Goal: Information Seeking & Learning: Learn about a topic

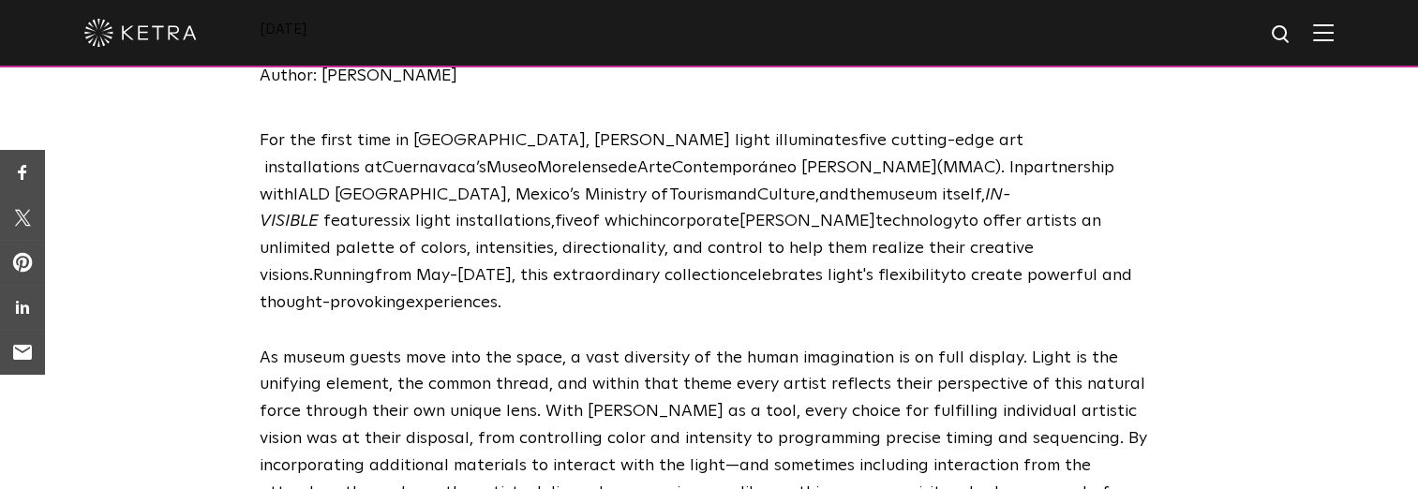
scroll to position [415, 0]
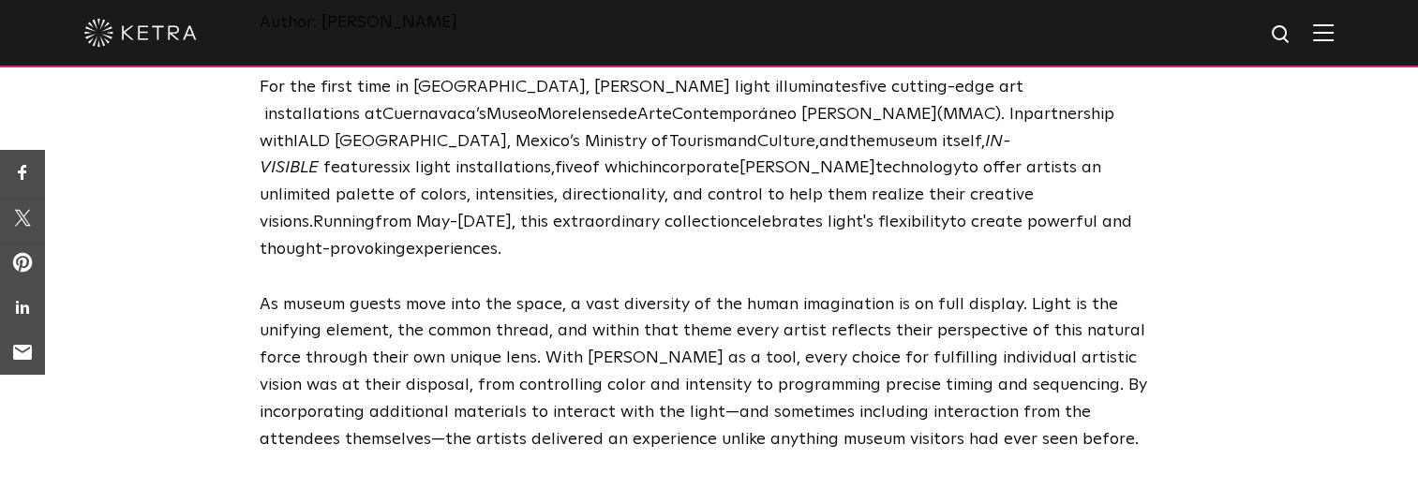
click at [391, 159] on span "s" at bounding box center [386, 167] width 7 height 17
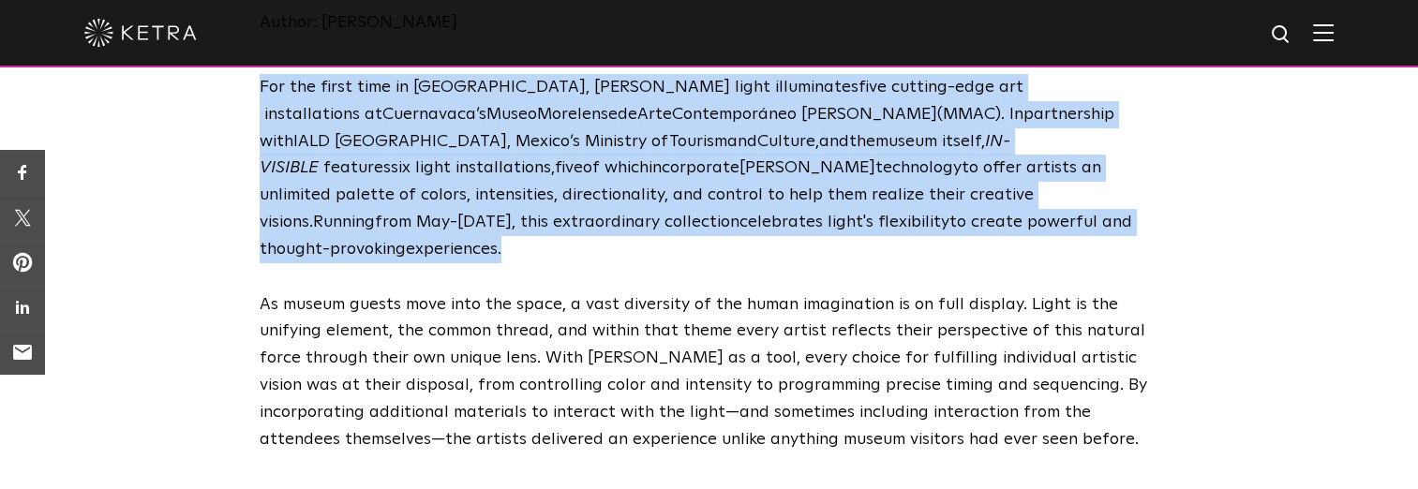
drag, startPoint x: 262, startPoint y: 89, endPoint x: 758, endPoint y: 226, distance: 514.3
click at [758, 226] on p "F or the first time in [GEOGRAPHIC_DATA] , [PERSON_NAME] light illuminates five…" at bounding box center [710, 168] width 900 height 189
drag, startPoint x: 758, startPoint y: 226, endPoint x: 684, endPoint y: 201, distance: 77.9
click at [941, 226] on p "F or the first time in [GEOGRAPHIC_DATA] , [PERSON_NAME] light illuminates five…" at bounding box center [710, 168] width 900 height 189
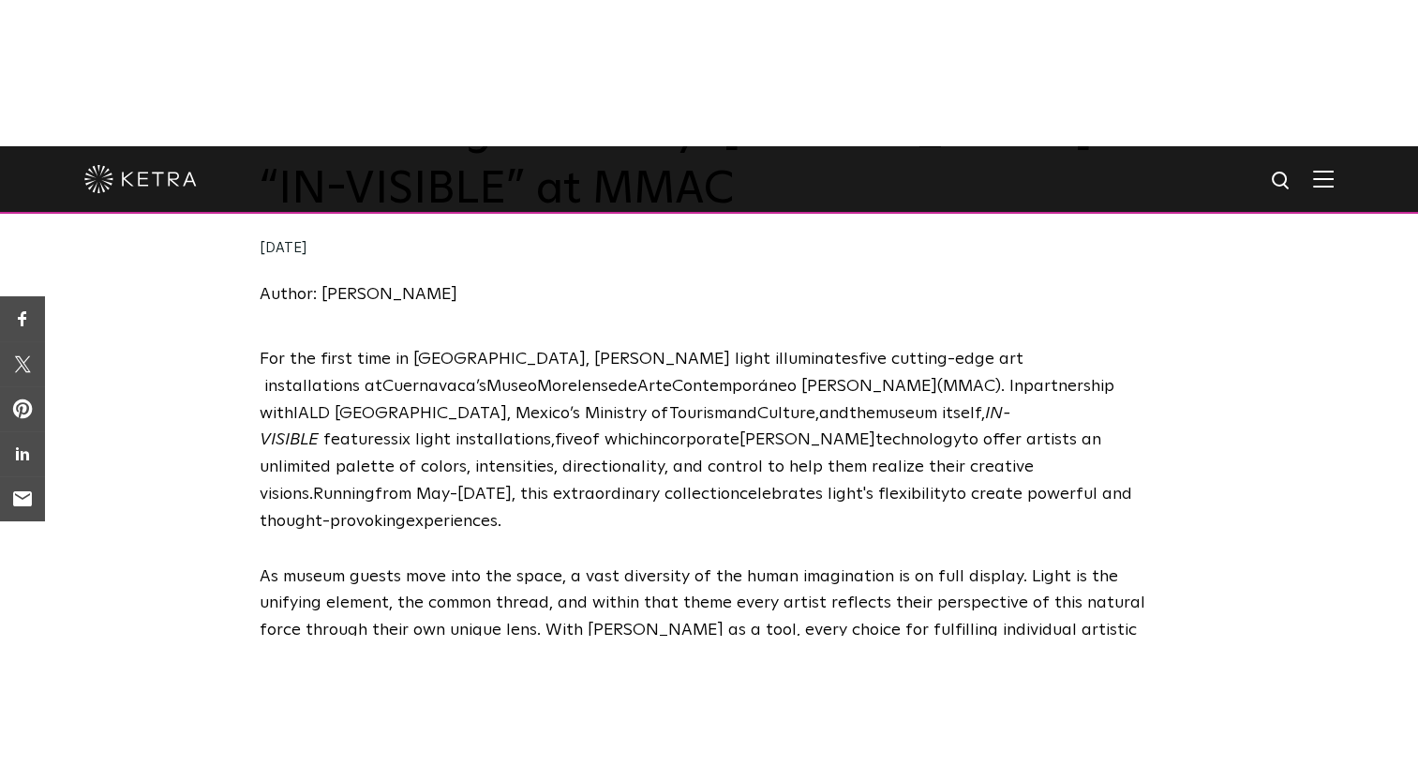
scroll to position [263, 0]
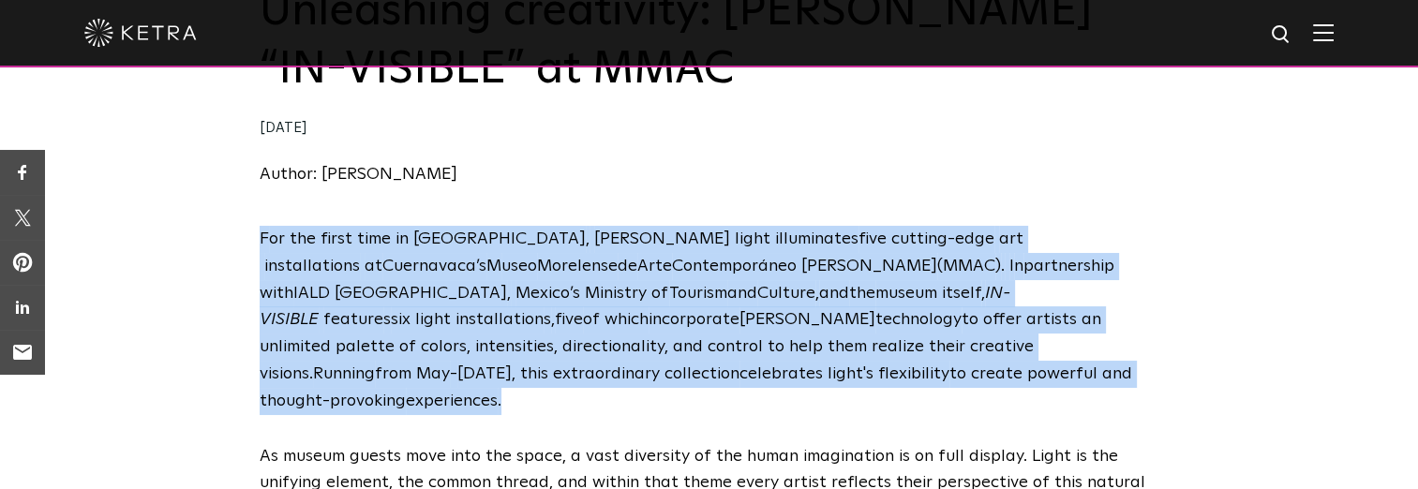
drag, startPoint x: 259, startPoint y: 242, endPoint x: 762, endPoint y: 367, distance: 518.7
click at [762, 367] on p "F or the first time in [GEOGRAPHIC_DATA] , [PERSON_NAME] light illuminates five…" at bounding box center [710, 320] width 900 height 189
copy p "F or the first time in [GEOGRAPHIC_DATA] , [PERSON_NAME] light illuminates five…"
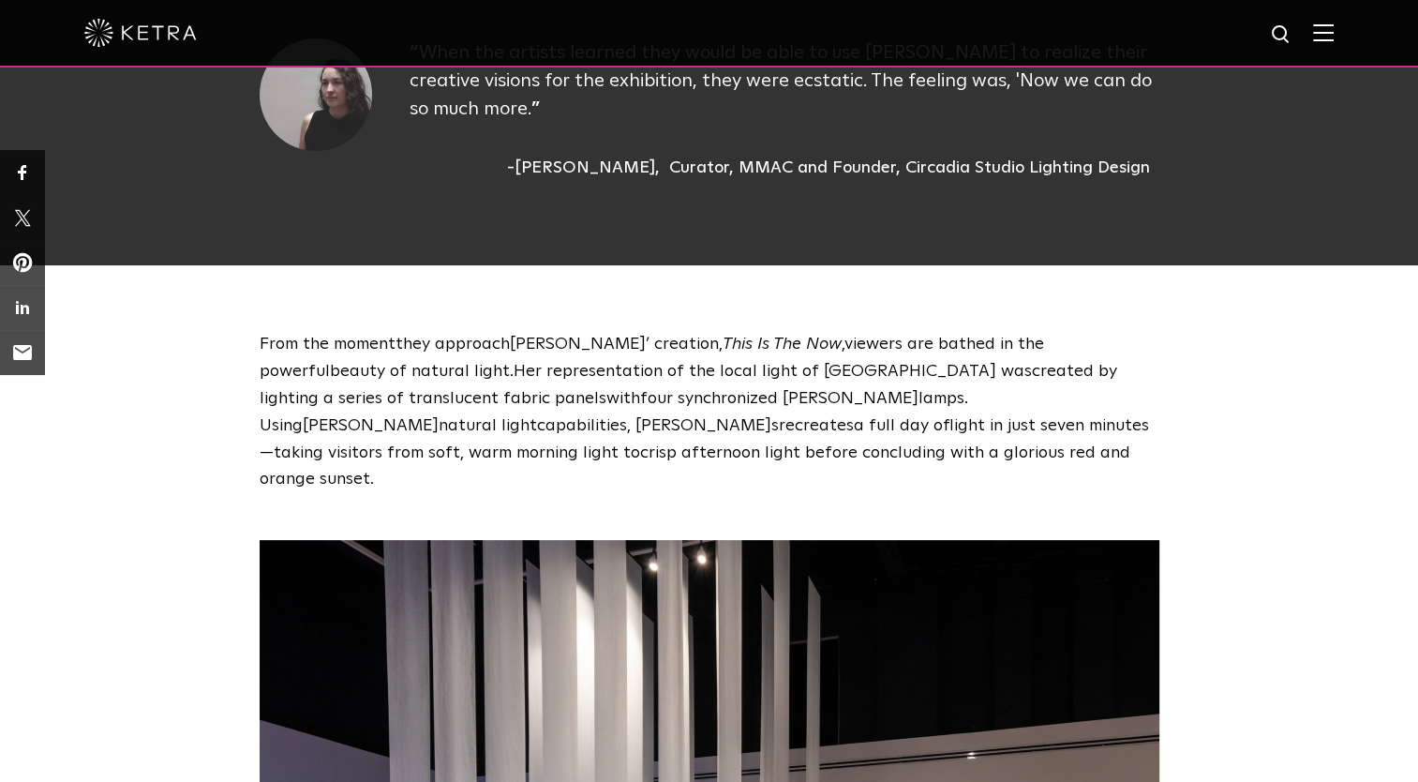
scroll to position [1055, 0]
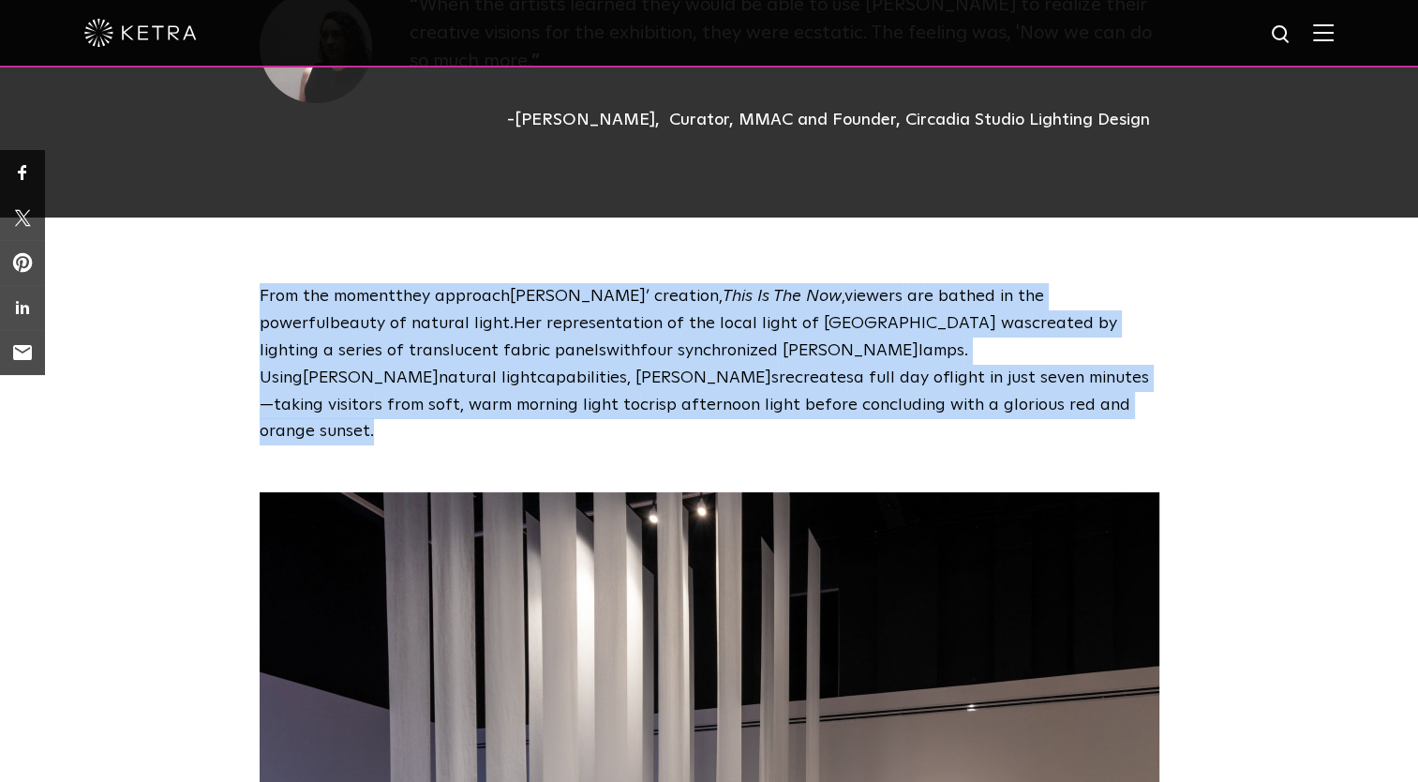
drag, startPoint x: 254, startPoint y: 262, endPoint x: 582, endPoint y: 397, distance: 354.7
copy div "From the moment they approach [PERSON_NAME]’ creation, This Is The Now , viewer…"
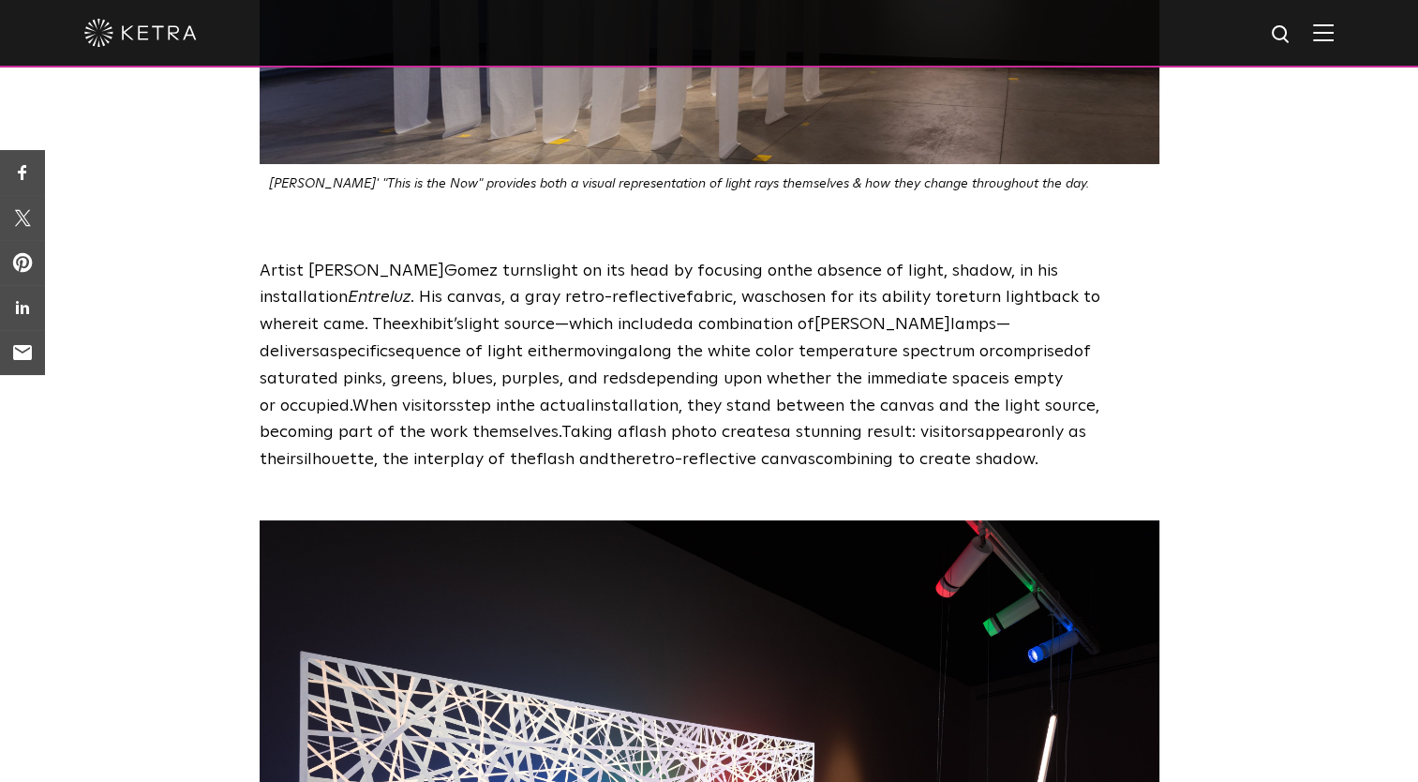
scroll to position [1990, 0]
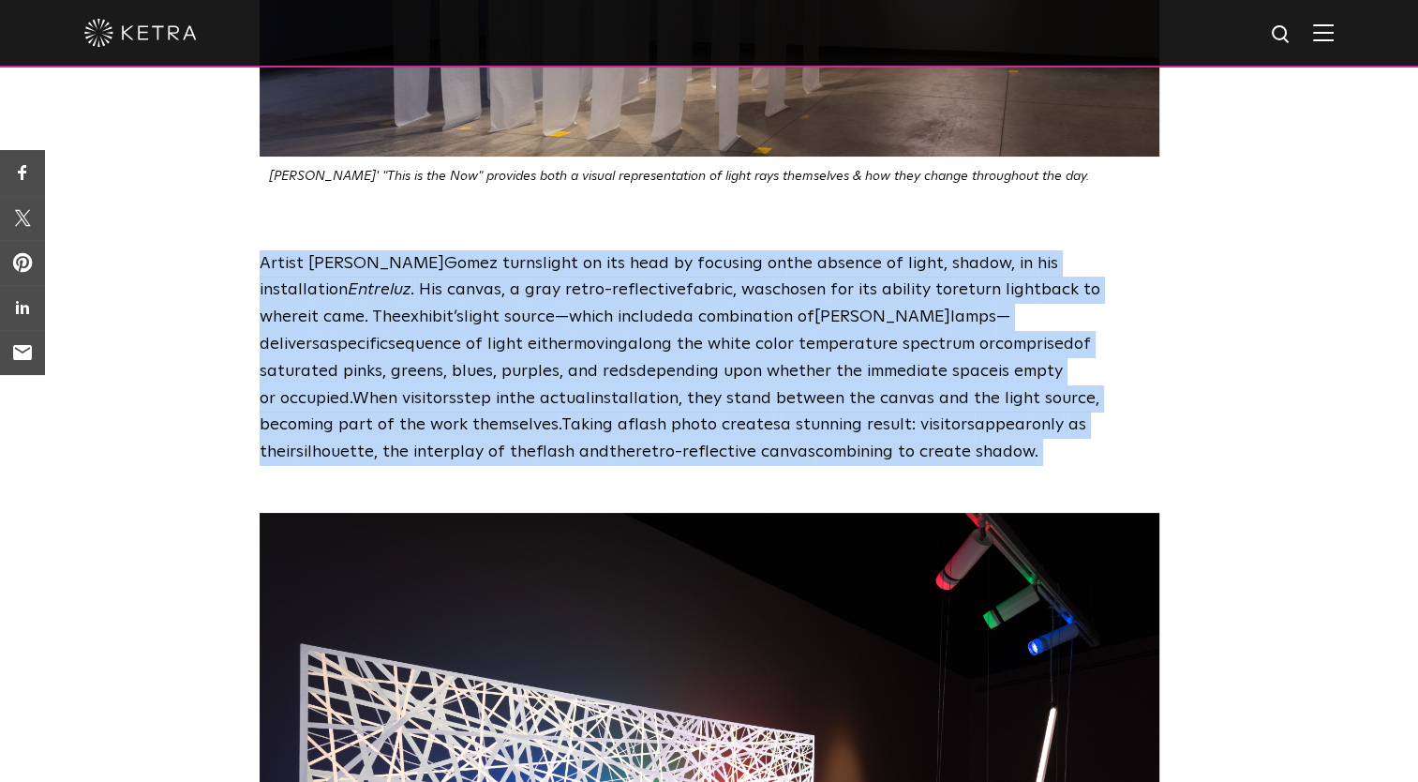
drag, startPoint x: 253, startPoint y: 208, endPoint x: 807, endPoint y: 408, distance: 588.7
click at [807, 408] on div "Artist [PERSON_NAME] ez turn s light on its head by focusing on the absence of …" at bounding box center [709, 358] width 937 height 216
copy p "Artist [PERSON_NAME] ez turn s light on its head by focusing on the absence of …"
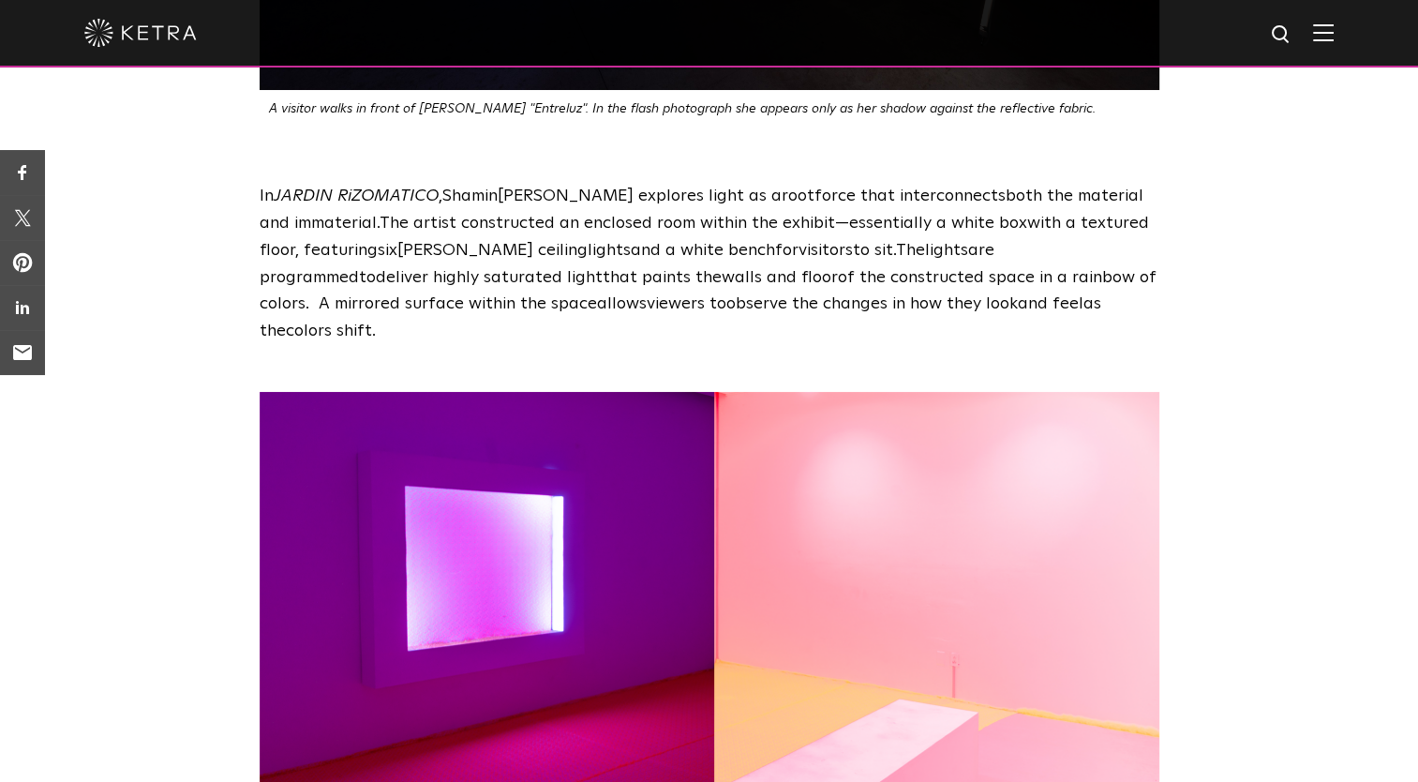
scroll to position [2910, 0]
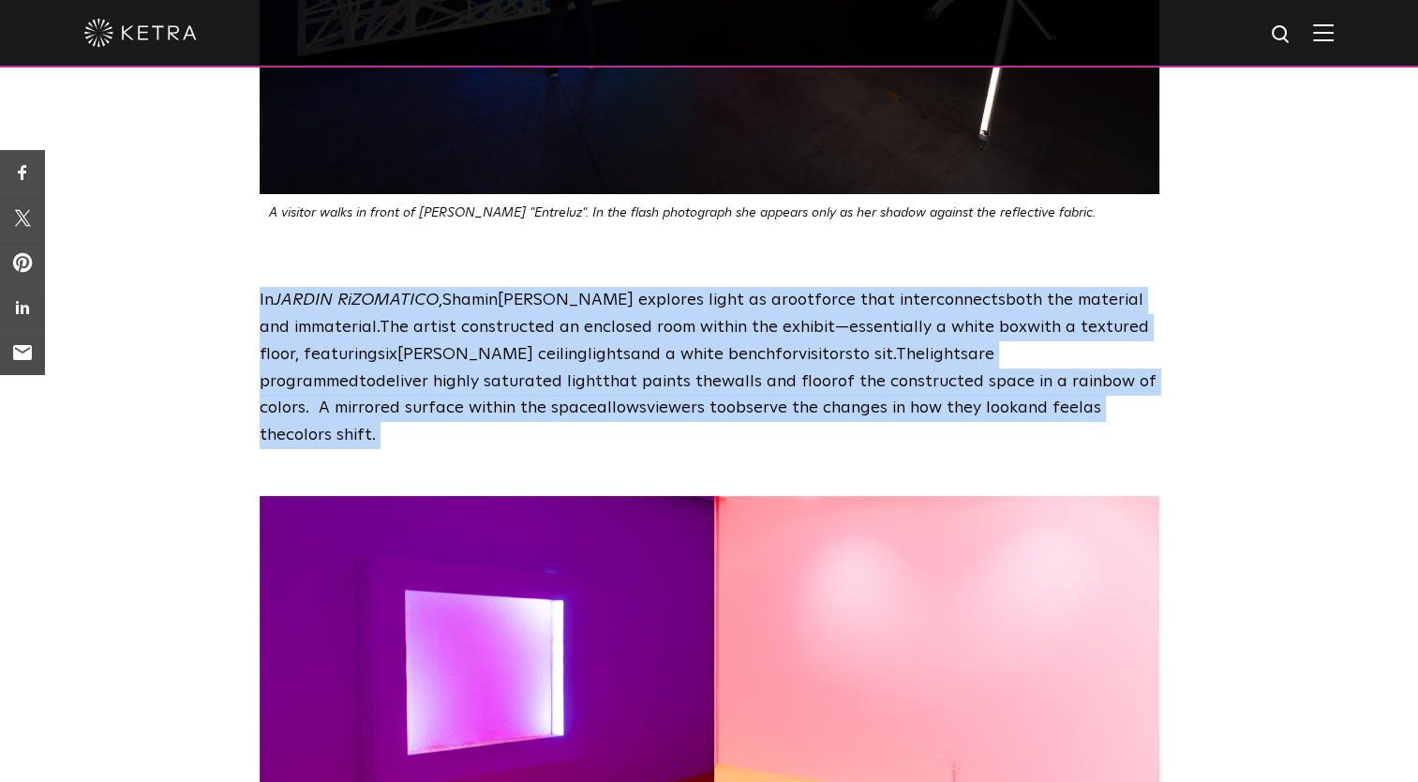
drag, startPoint x: 251, startPoint y: 246, endPoint x: 1102, endPoint y: 355, distance: 857.9
click at [1102, 355] on div "In JARDIN RiZOMATICO , Shamin [PERSON_NAME] explore s light as a root force tha…" at bounding box center [709, 368] width 937 height 162
copy p "In JARDIN RiZOMATICO , Shamin [PERSON_NAME] explore s light as a root force tha…"
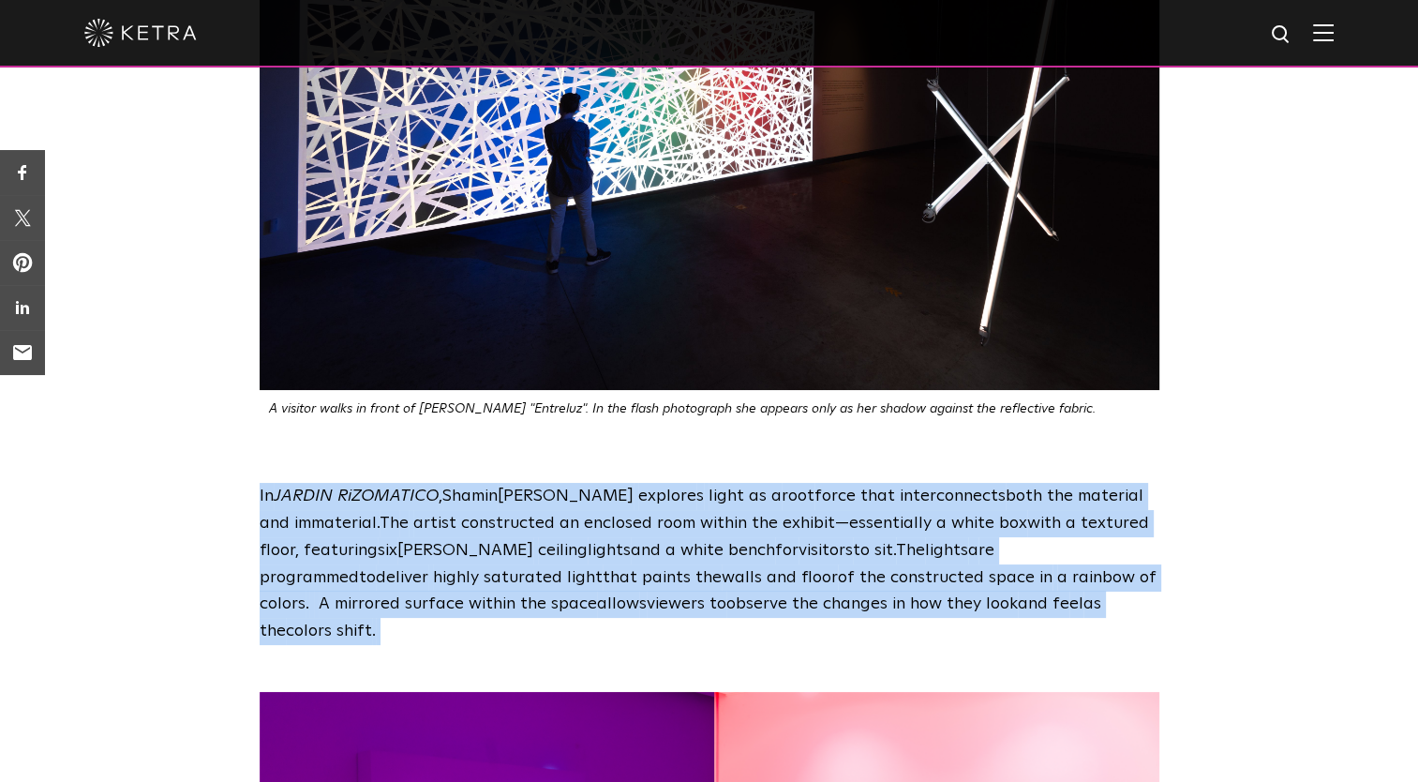
scroll to position [2738, 0]
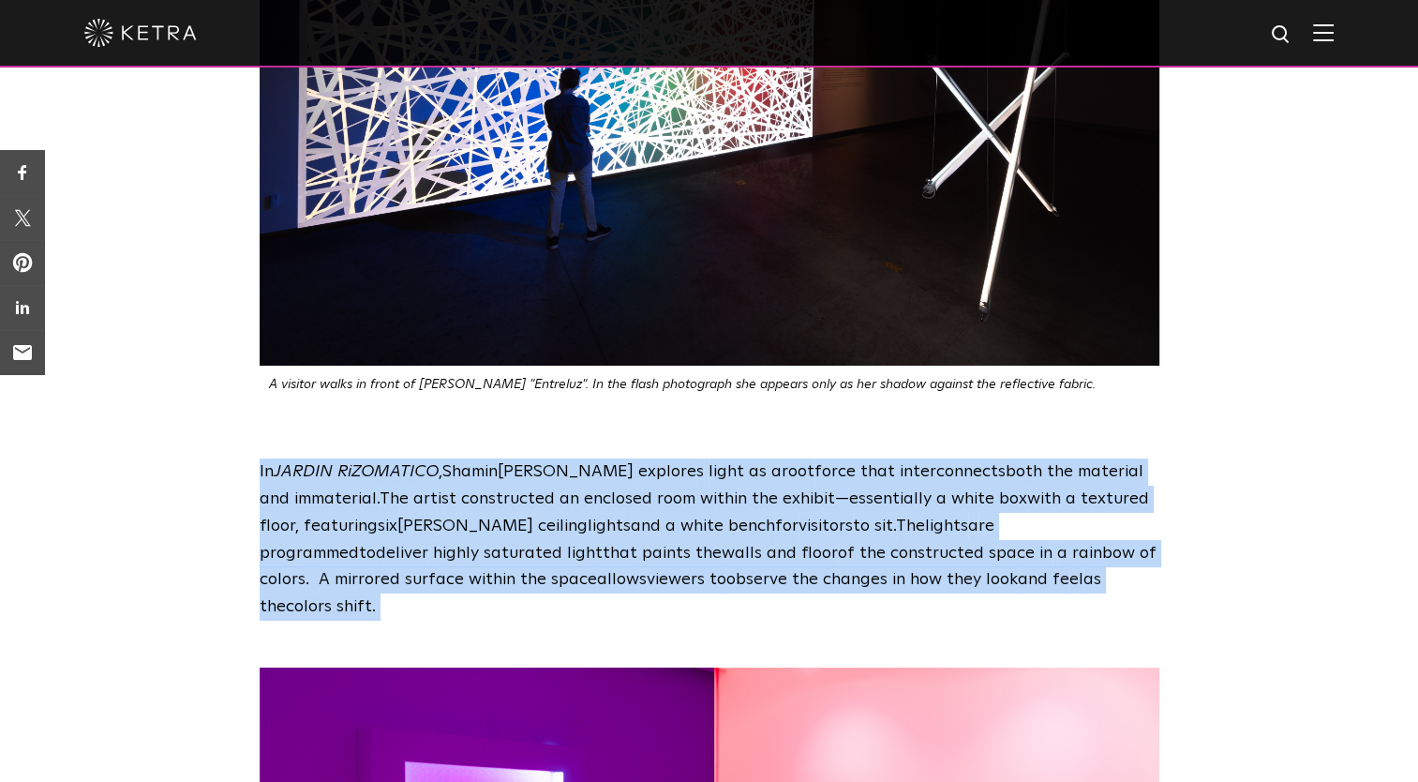
click at [1290, 458] on div "In JARDIN RiZOMATICO , Shamin [PERSON_NAME] explore s light as a root force tha…" at bounding box center [709, 539] width 1418 height 162
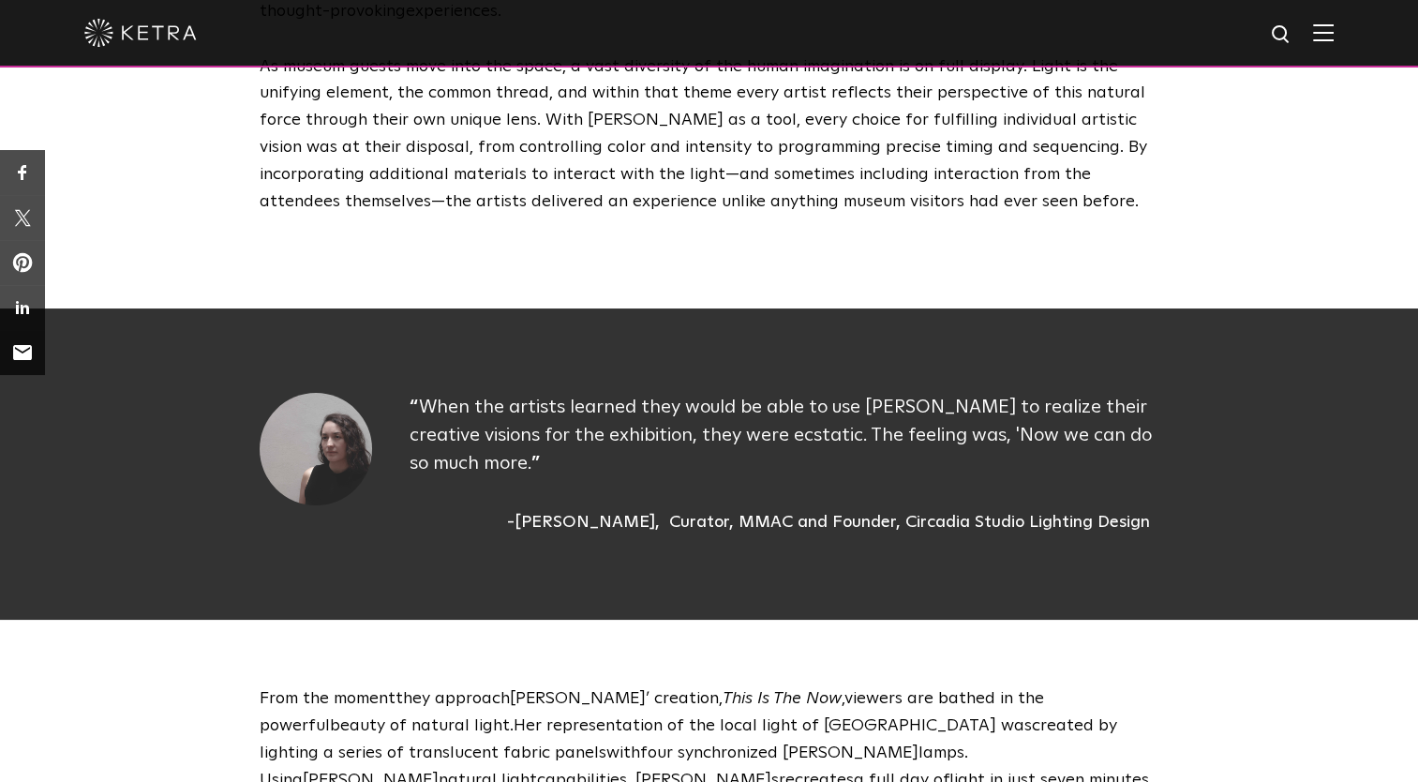
scroll to position [678, 0]
